Goal: Transaction & Acquisition: Purchase product/service

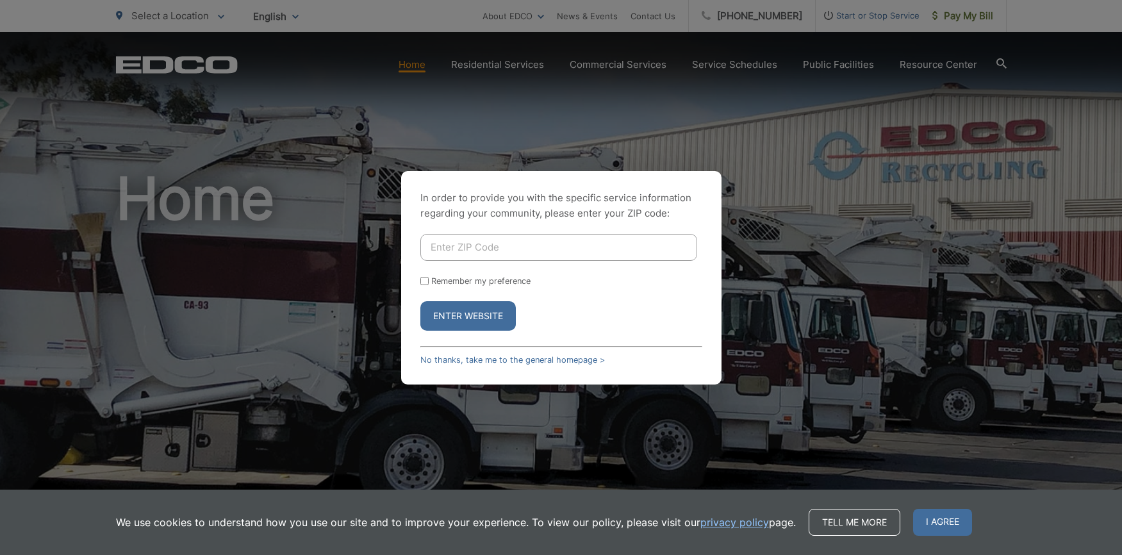
click at [476, 245] on input "Enter ZIP Code" at bounding box center [558, 247] width 277 height 27
type input "92024"
click at [461, 311] on button "Enter Website" at bounding box center [467, 315] width 95 height 29
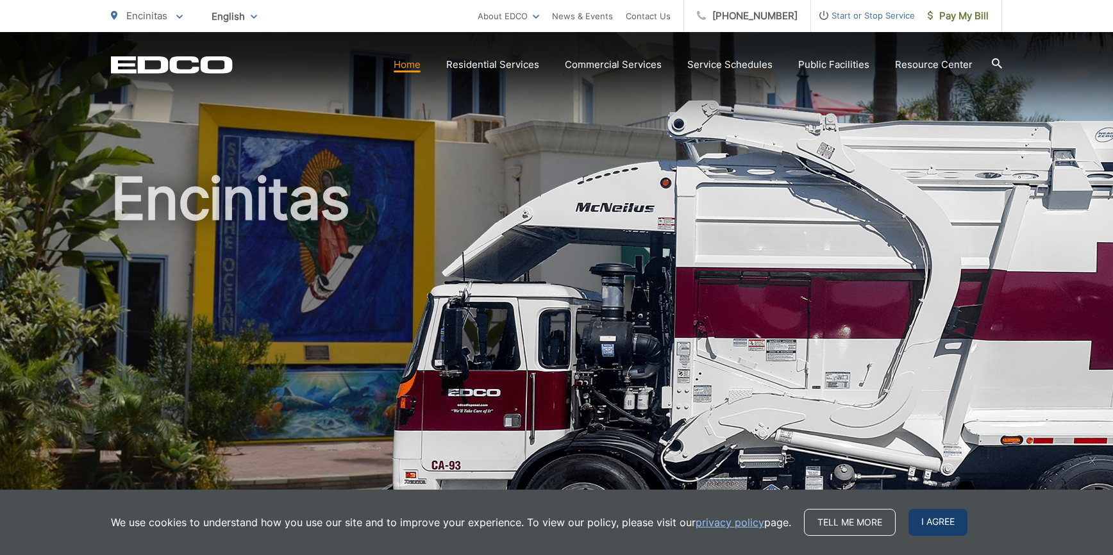
click at [930, 522] on span "I agree" at bounding box center [937, 522] width 59 height 27
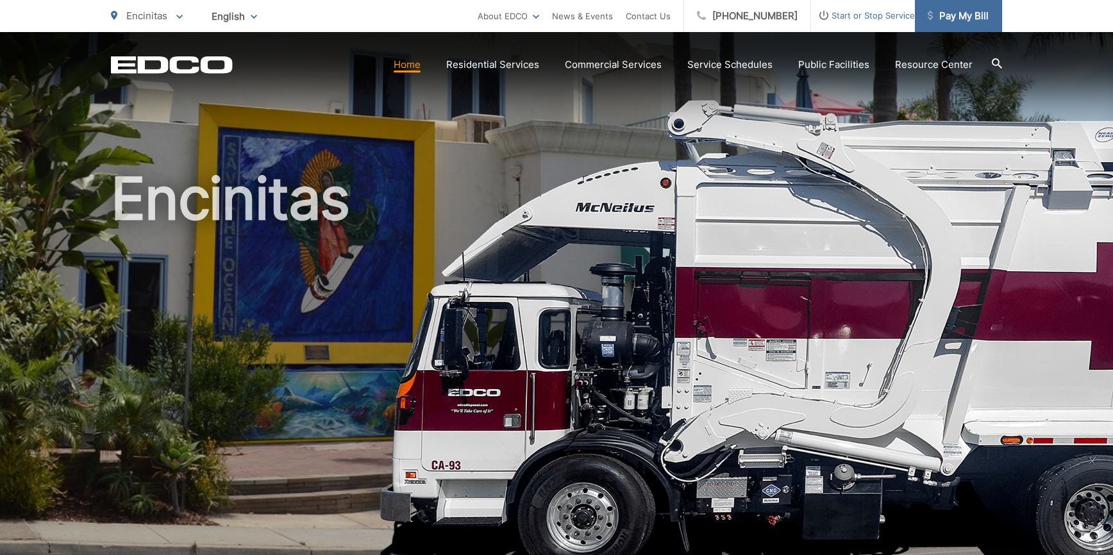
click at [943, 20] on span "Pay My Bill" at bounding box center [957, 15] width 61 height 15
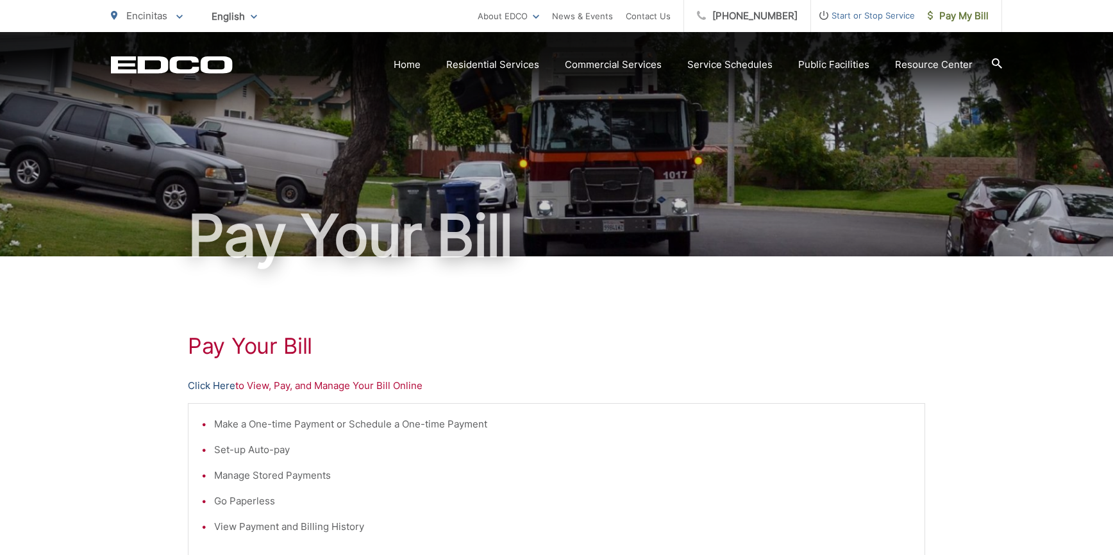
click at [198, 384] on link "Click Here" at bounding box center [211, 385] width 47 height 15
